Goal: Information Seeking & Learning: Understand process/instructions

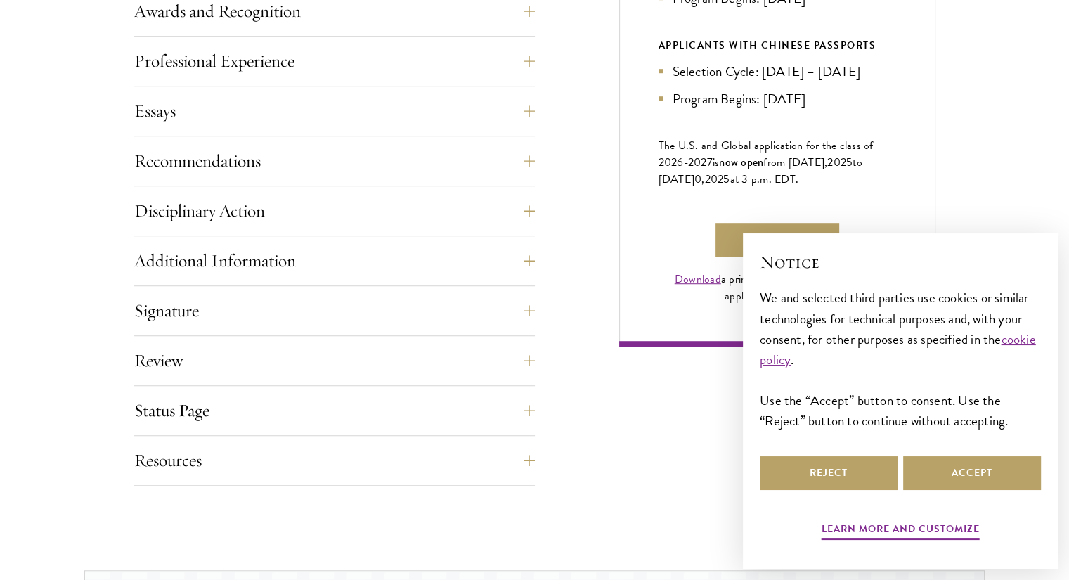
click at [813, 265] on h2 "Notice" at bounding box center [899, 262] width 281 height 24
click at [848, 471] on button "Reject" at bounding box center [828, 473] width 138 height 34
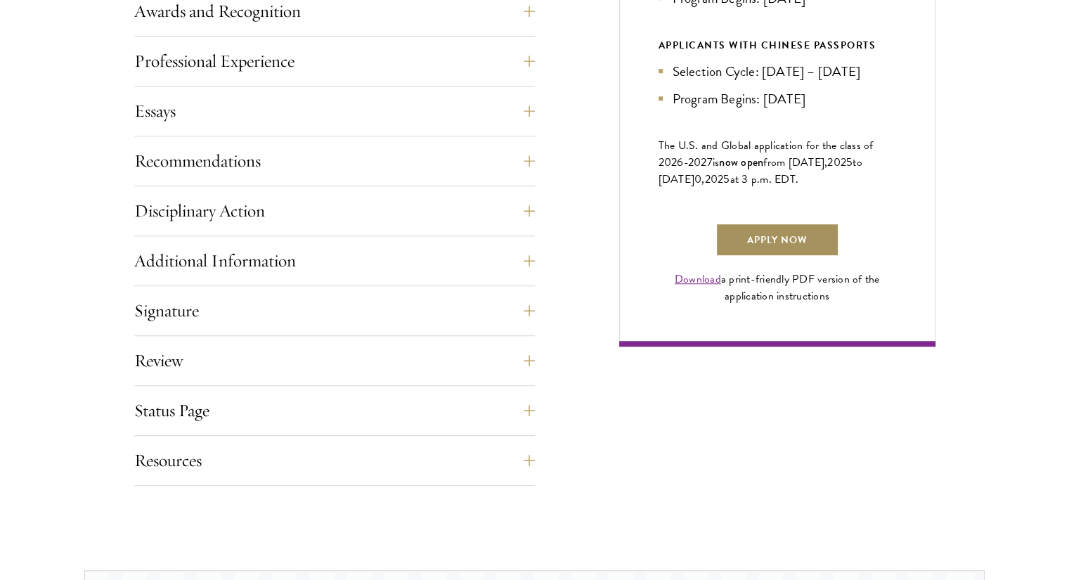
click at [795, 247] on link "Apply Now" at bounding box center [777, 240] width 124 height 34
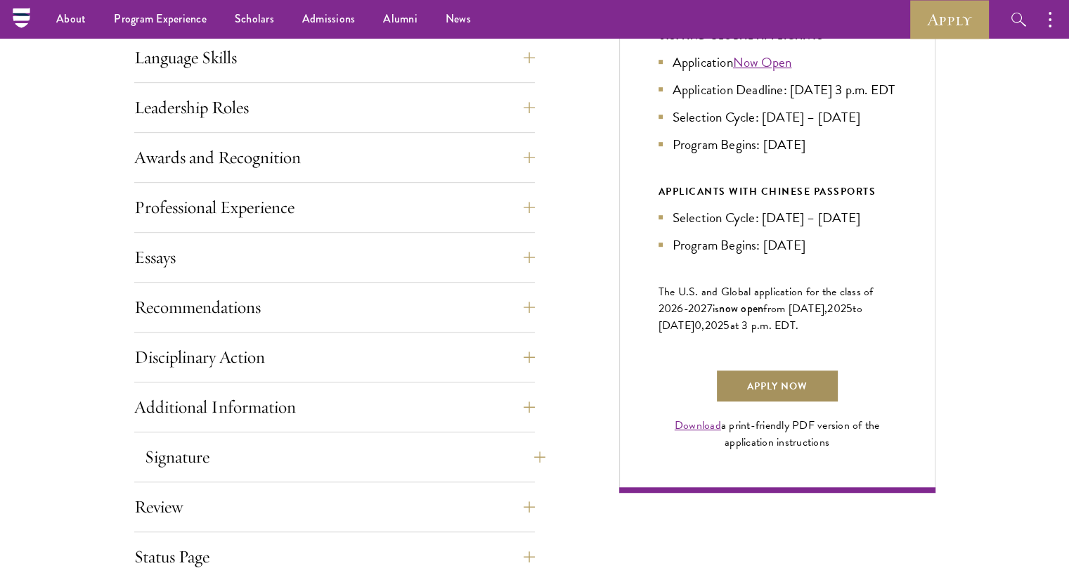
scroll to position [663, 0]
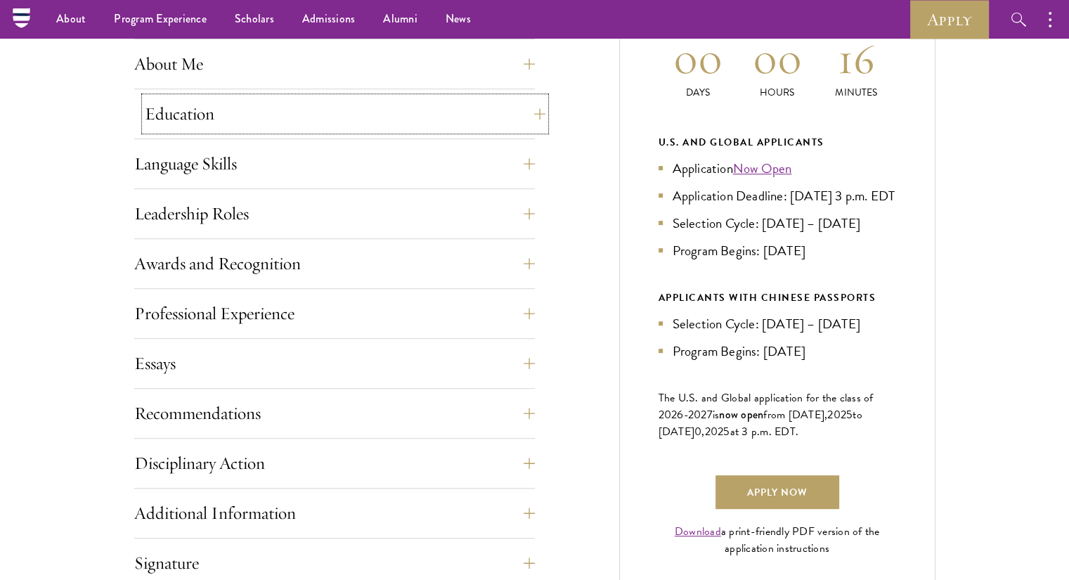
click at [248, 112] on button "Education" at bounding box center [345, 114] width 400 height 34
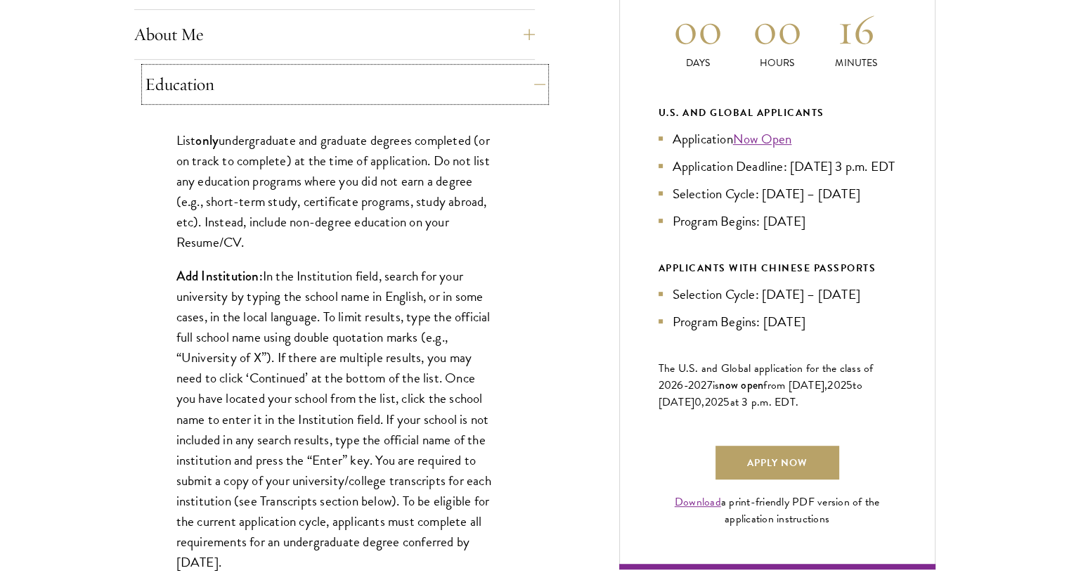
scroll to position [691, 0]
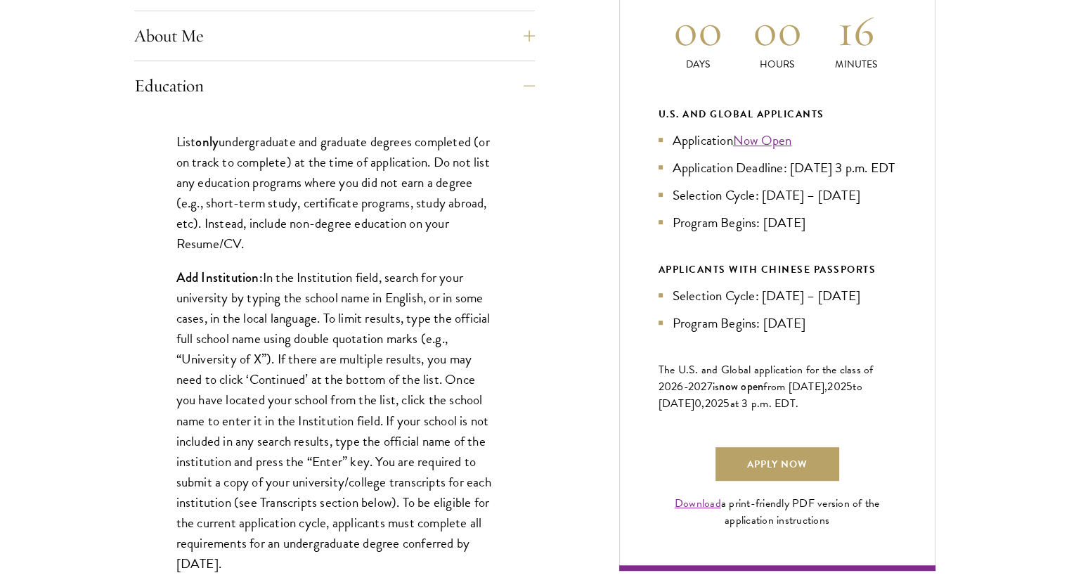
click at [202, 91] on button "Education" at bounding box center [345, 86] width 400 height 34
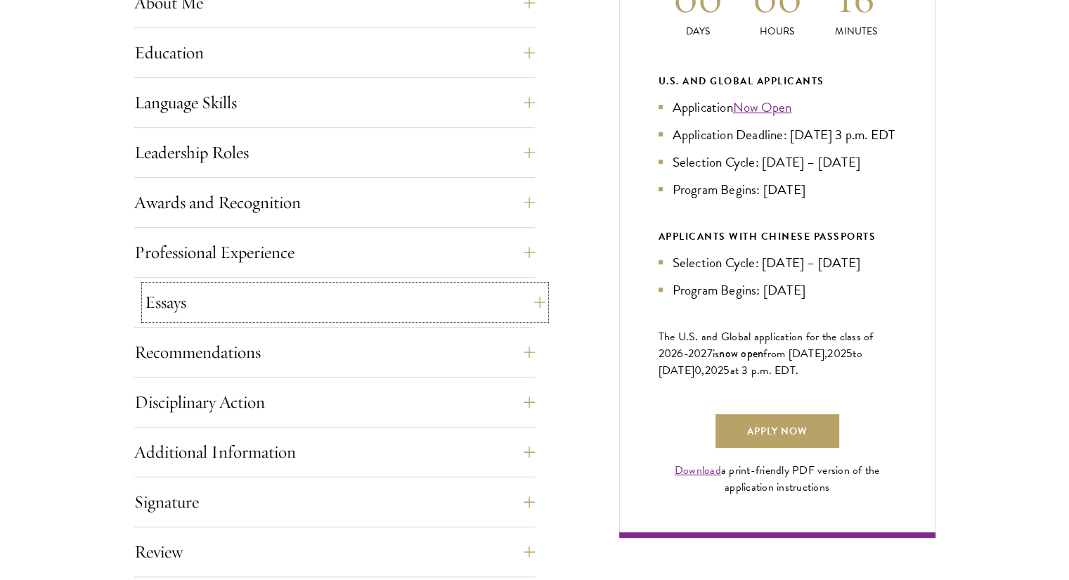
click at [183, 290] on button "Essays" at bounding box center [345, 302] width 400 height 34
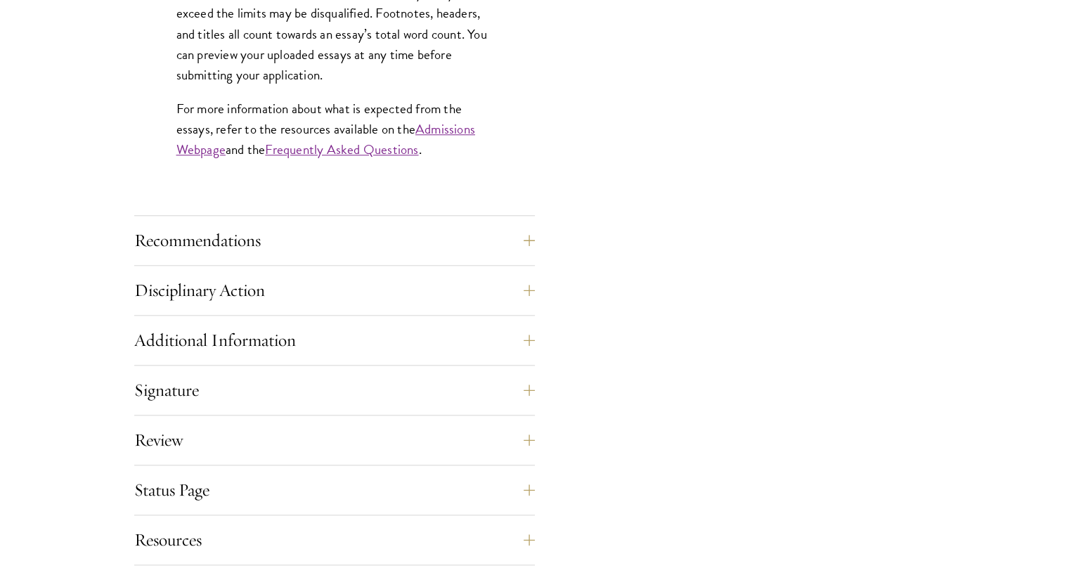
scroll to position [1314, 0]
click at [197, 247] on button "Recommendations" at bounding box center [345, 240] width 400 height 34
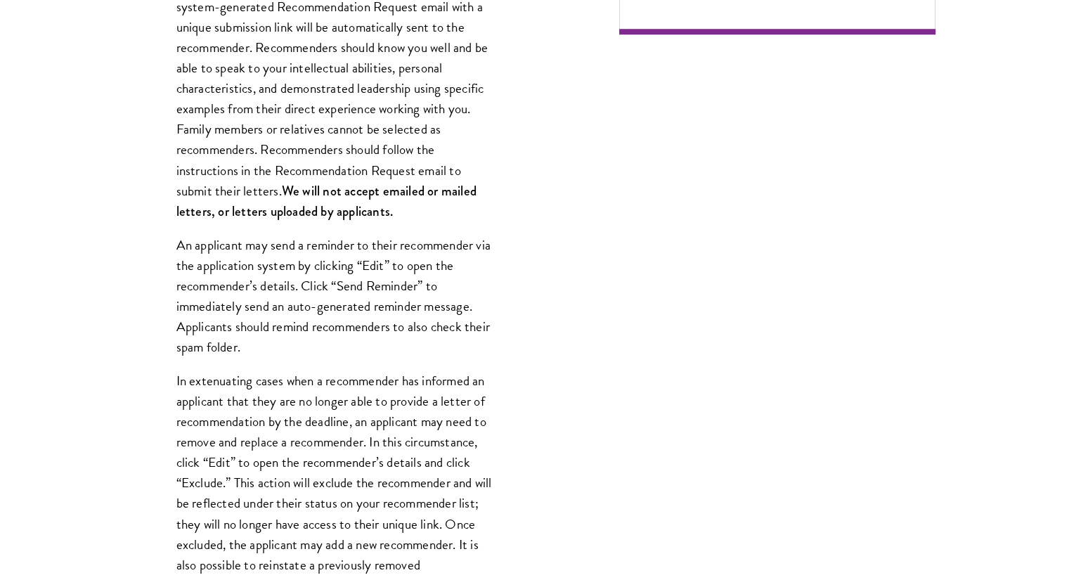
scroll to position [1227, 0]
